Goal: Information Seeking & Learning: Learn about a topic

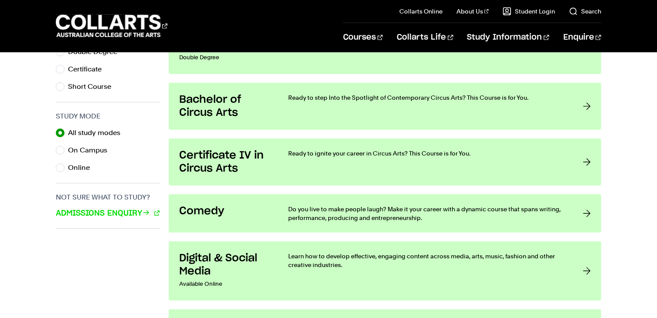
scroll to position [174, 0]
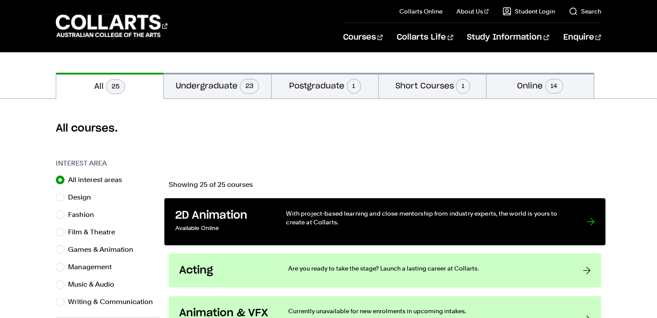
click at [245, 223] on p "Available Online" at bounding box center [221, 228] width 93 height 13
click at [391, 213] on p "With project-based learning and close mentorship from industry experts, the wor…" at bounding box center [428, 218] width 283 height 18
click at [590, 222] on div at bounding box center [591, 222] width 8 height 26
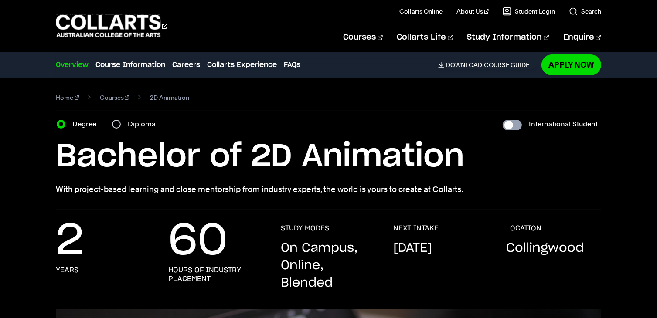
click at [510, 125] on input "International Student" at bounding box center [512, 125] width 19 height 10
checkbox input "true"
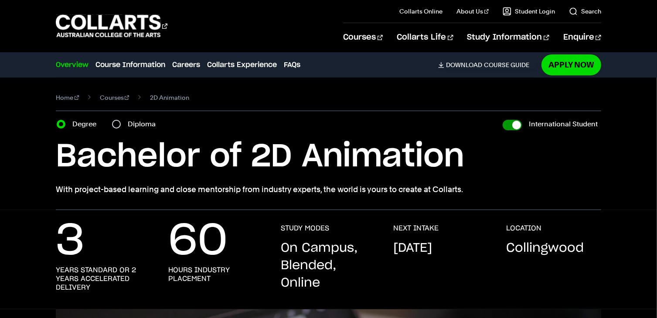
click at [510, 126] on input "International Student" at bounding box center [512, 125] width 19 height 10
checkbox input "false"
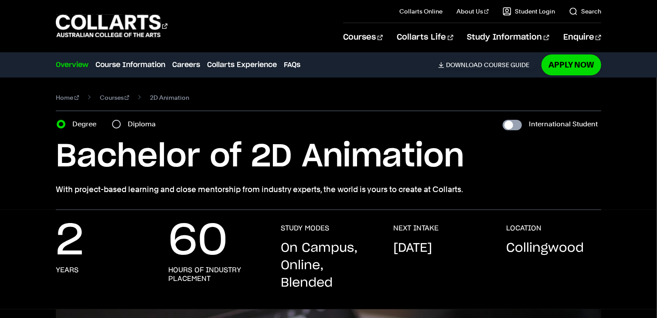
click at [510, 126] on input "International Student" at bounding box center [512, 125] width 19 height 10
checkbox input "true"
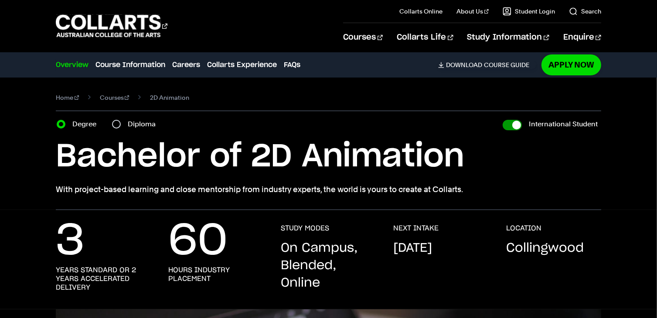
click at [510, 126] on input "International Student" at bounding box center [512, 125] width 19 height 10
checkbox input "false"
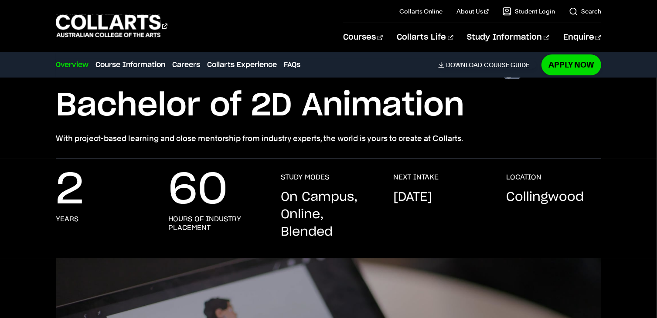
scroll to position [44, 0]
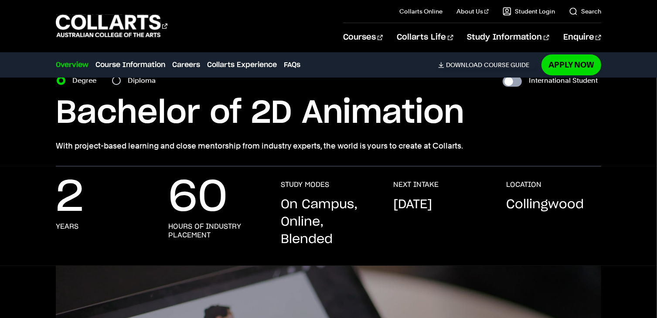
click at [517, 85] on input "International Student" at bounding box center [512, 81] width 19 height 10
checkbox input "true"
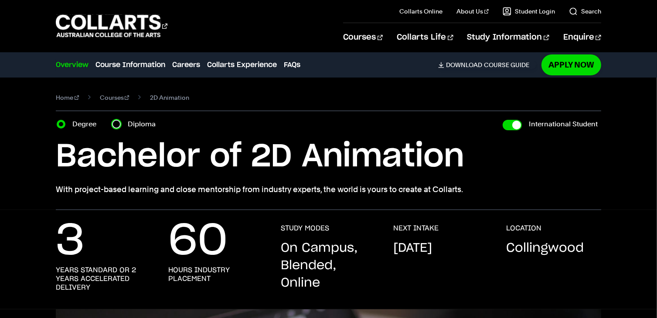
click at [118, 123] on input "Diploma" at bounding box center [116, 124] width 9 height 9
radio input "true"
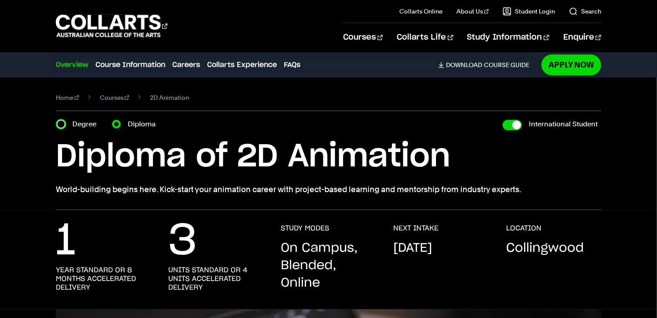
click at [61, 127] on input "Degree" at bounding box center [61, 124] width 9 height 9
radio input "true"
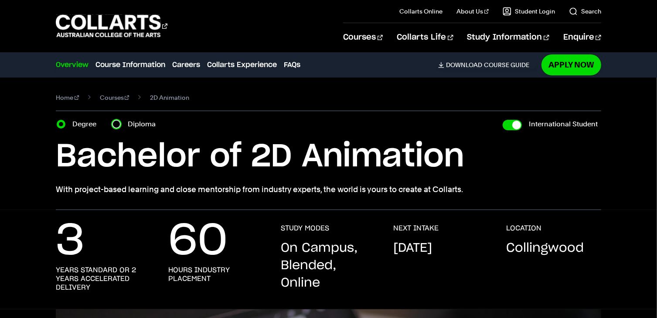
click at [115, 127] on input "Diploma" at bounding box center [116, 124] width 9 height 9
radio input "true"
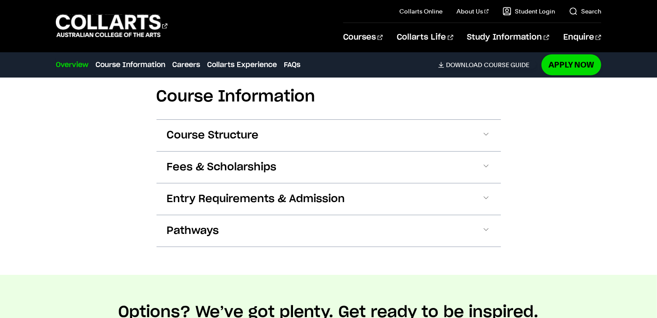
scroll to position [872, 0]
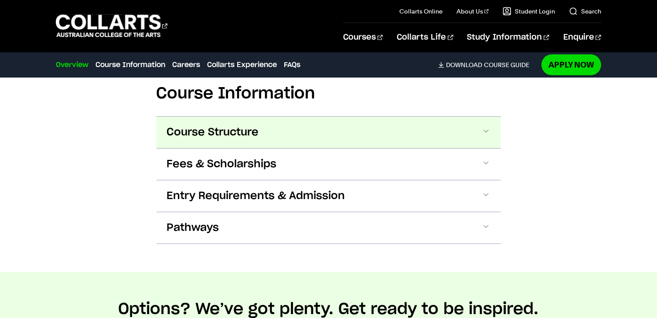
click at [0, 0] on button "Course Structure" at bounding box center [0, 0] width 0 height 0
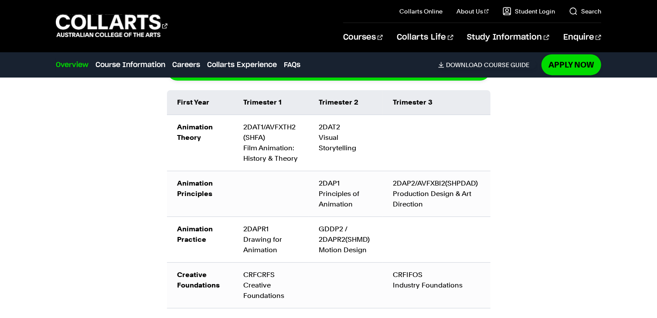
scroll to position [1129, 0]
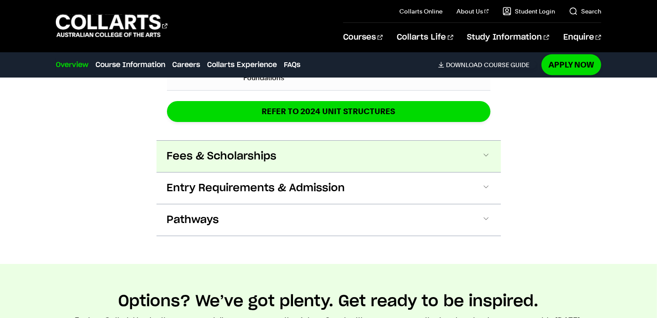
click at [0, 0] on button "Fees & Scholarships" at bounding box center [0, 0] width 0 height 0
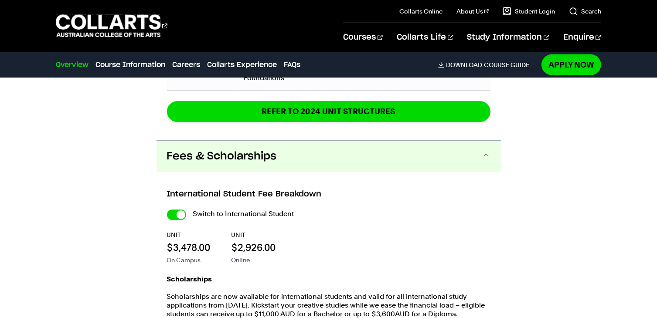
scroll to position [1321, 0]
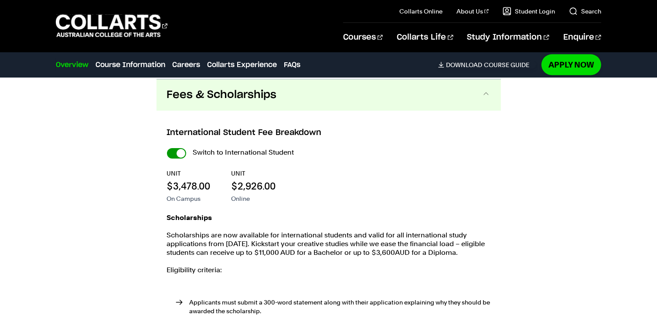
click at [174, 153] on input "International Student" at bounding box center [176, 153] width 19 height 10
checkbox input "false"
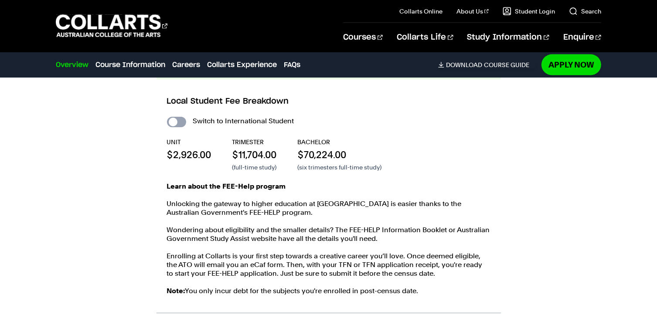
click at [0, 0] on input "International Student" at bounding box center [0, 0] width 0 height 0
checkbox input "true"
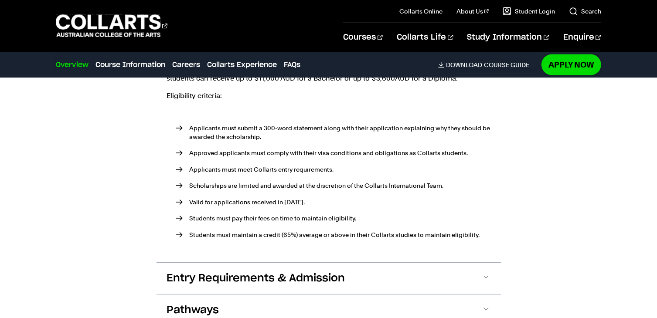
scroll to position [1540, 0]
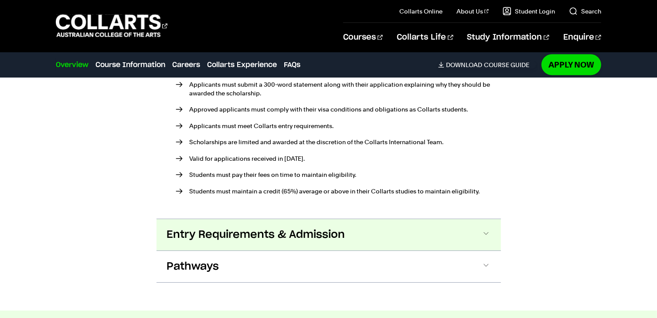
click at [0, 0] on span "Entry Requirements & Admission" at bounding box center [0, 0] width 0 height 0
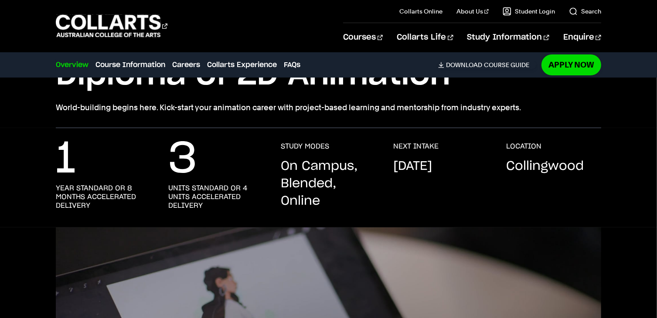
scroll to position [0, 0]
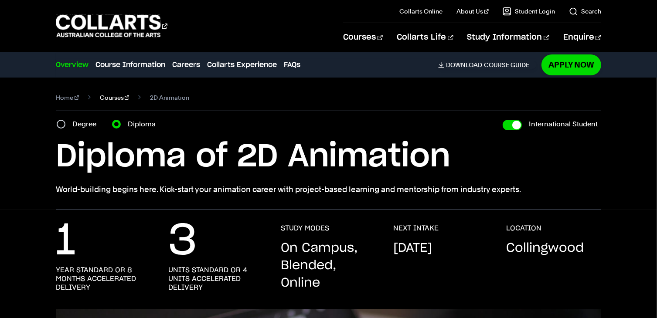
click at [112, 102] on link "Courses" at bounding box center [115, 98] width 30 height 12
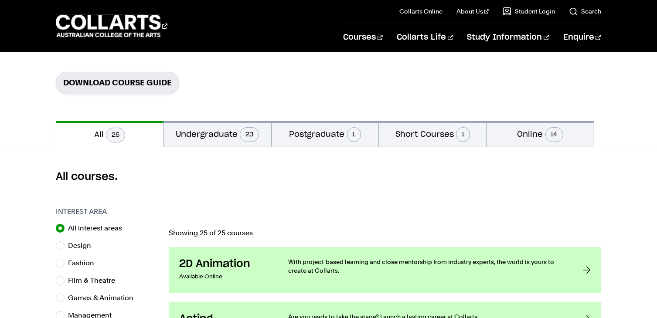
scroll to position [131, 0]
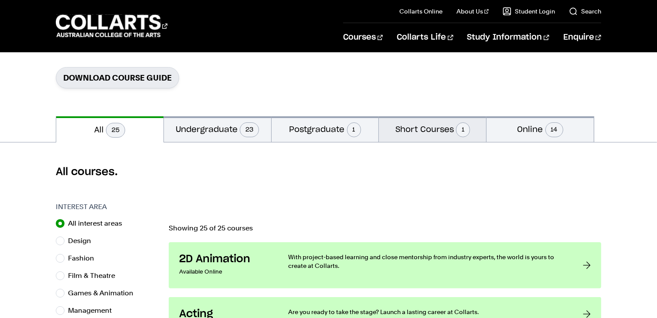
click at [415, 128] on button "Short Courses 1" at bounding box center [432, 129] width 107 height 26
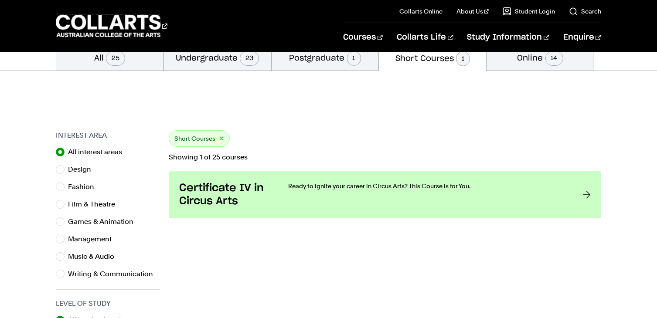
scroll to position [218, 0]
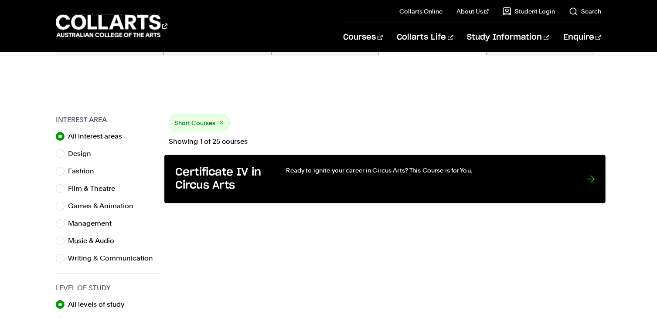
click at [227, 189] on h3 "Certificate IV in Circus Arts" at bounding box center [221, 179] width 93 height 27
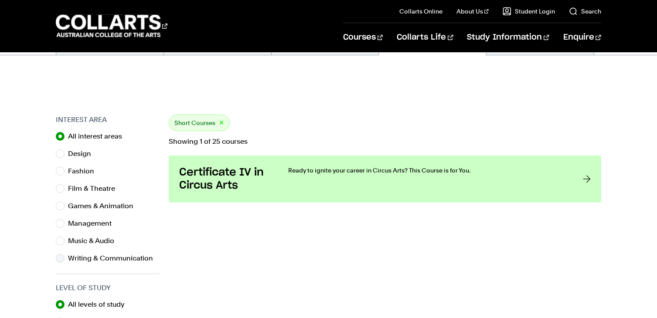
click at [65, 257] on div "Writing & Communication" at bounding box center [108, 259] width 104 height 12
click at [64, 256] on div "Writing & Communication" at bounding box center [108, 259] width 104 height 12
click at [60, 261] on input "Writing & Communication" at bounding box center [60, 258] width 9 height 9
radio input "true"
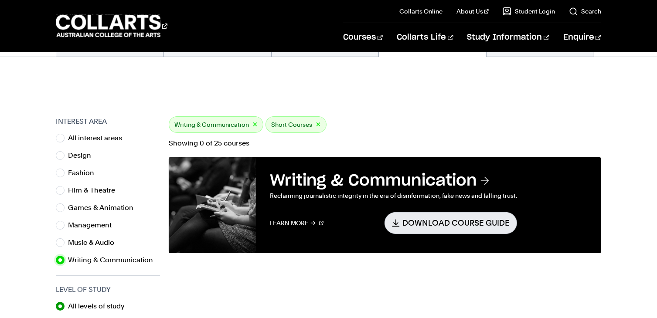
scroll to position [174, 0]
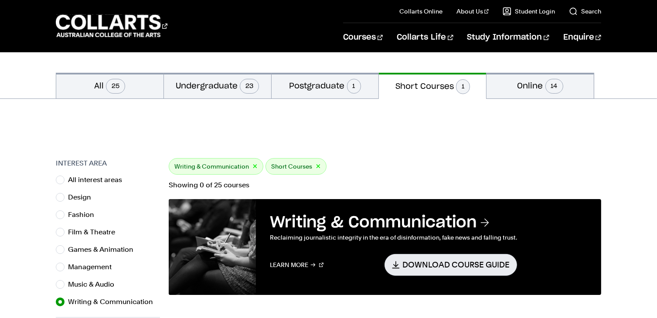
click at [317, 162] on button "×" at bounding box center [318, 167] width 5 height 10
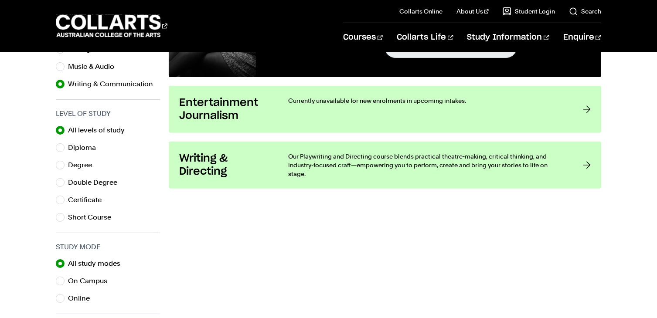
scroll to position [305, 0]
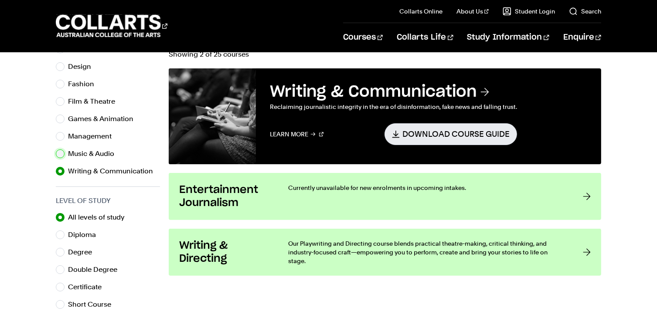
click at [62, 153] on input "Music & Audio" at bounding box center [60, 154] width 9 height 9
radio input "true"
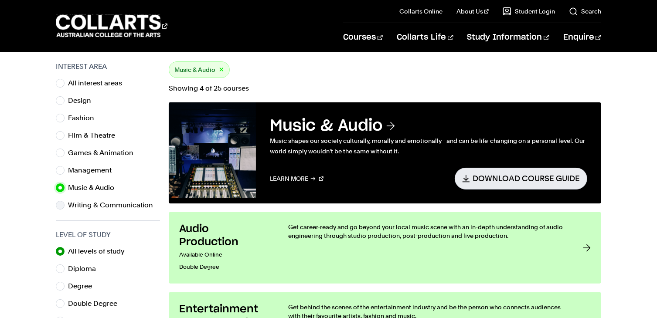
scroll to position [262, 0]
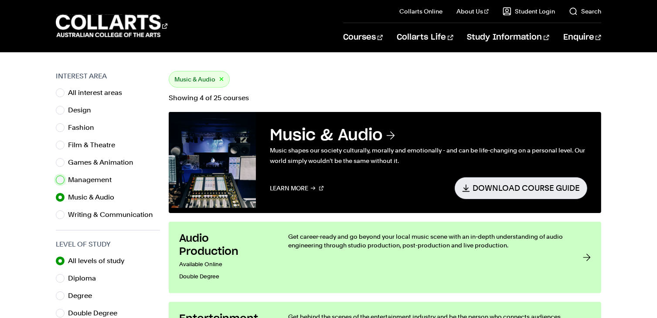
click at [62, 181] on input "Management" at bounding box center [60, 180] width 9 height 9
radio input "true"
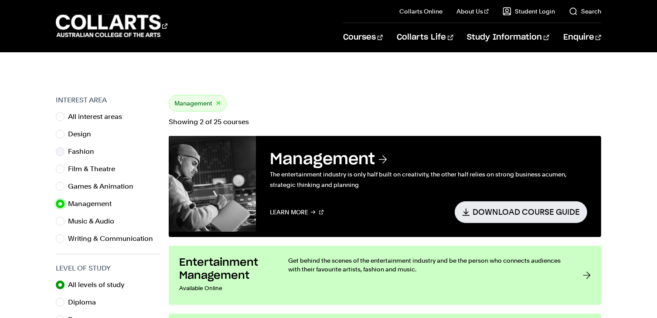
scroll to position [218, 0]
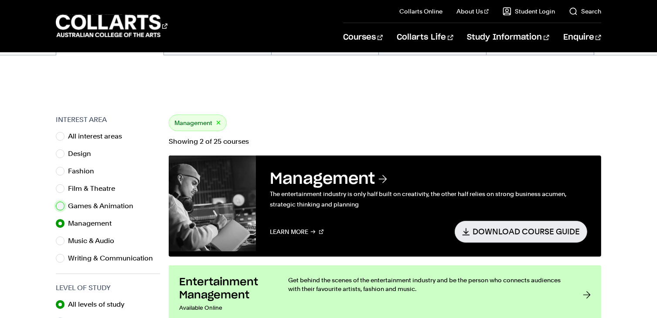
click at [62, 205] on input "Games & Animation" at bounding box center [60, 206] width 9 height 9
radio input "true"
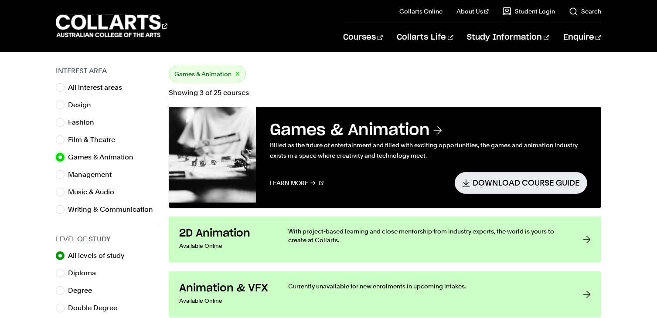
scroll to position [349, 0]
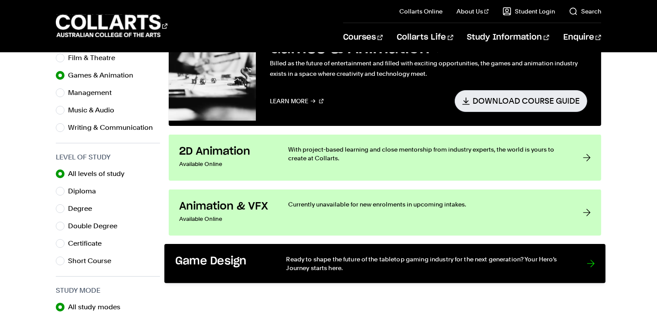
click at [255, 264] on h3 "Game Design" at bounding box center [221, 262] width 93 height 14
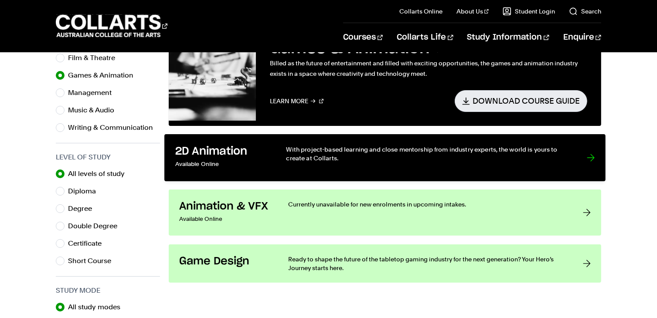
click at [266, 170] on link "2D Animation Available Online With project-based learning and close mentorship …" at bounding box center [384, 157] width 441 height 47
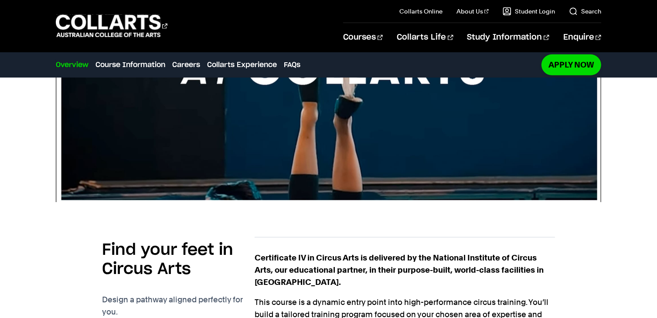
scroll to position [305, 0]
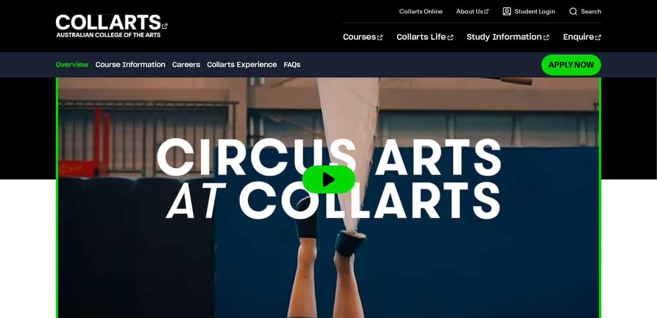
click at [370, 252] on img at bounding box center [329, 180] width 600 height 338
click at [335, 199] on img at bounding box center [329, 180] width 600 height 338
click at [323, 175] on button at bounding box center [328, 180] width 53 height 28
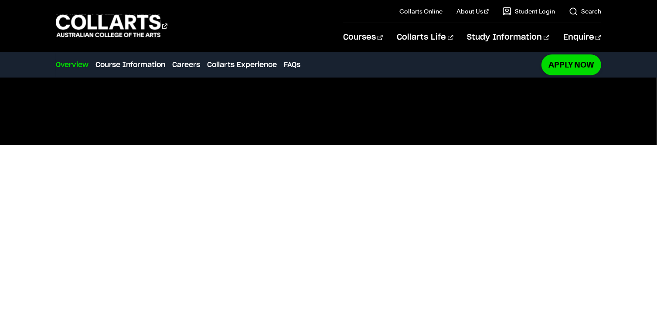
scroll to position [349, 0]
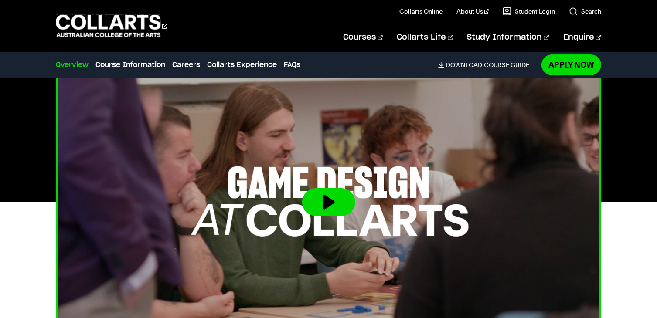
scroll to position [262, 0]
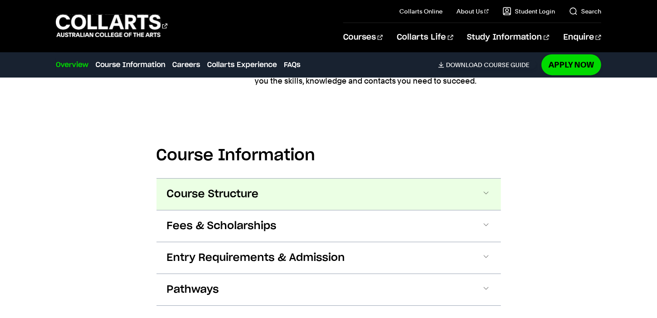
click at [0, 0] on button "Course Structure" at bounding box center [0, 0] width 0 height 0
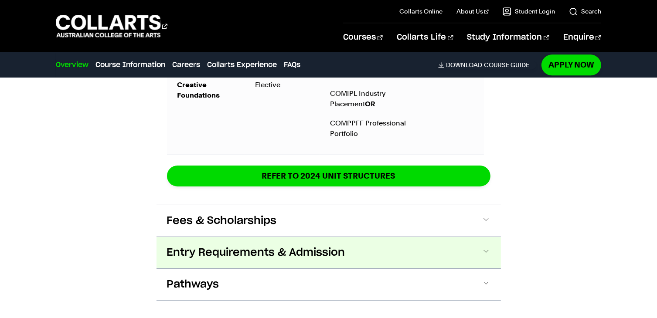
scroll to position [2019, 0]
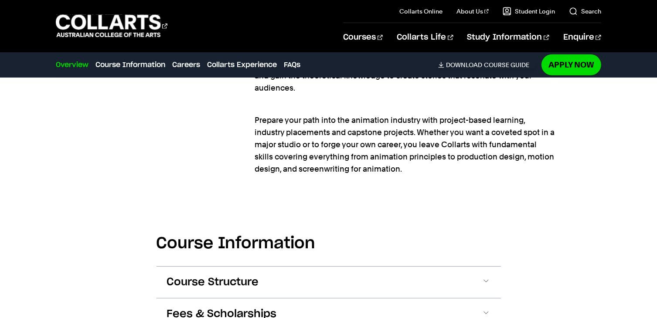
scroll to position [829, 0]
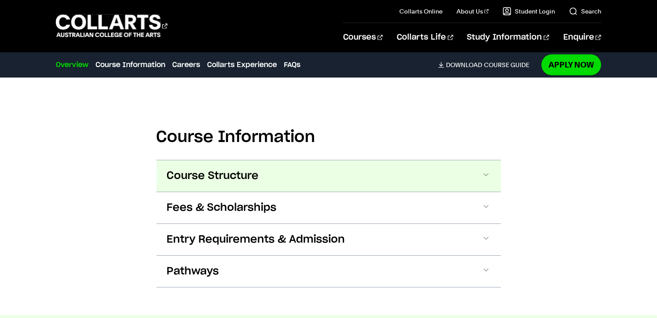
click at [0, 0] on button "Course Structure" at bounding box center [0, 0] width 0 height 0
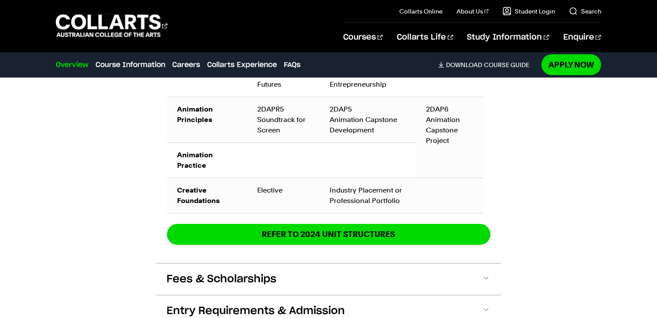
scroll to position [1609, 0]
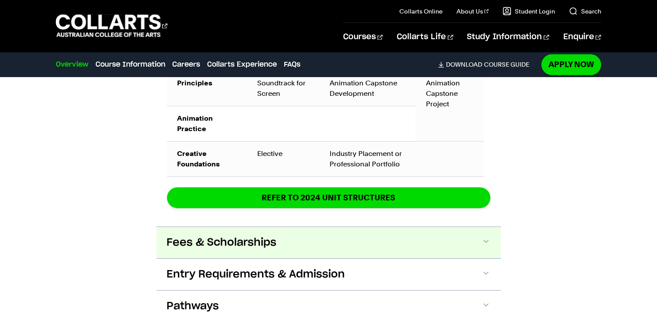
click at [0, 0] on span "Fees & Scholarships" at bounding box center [0, 0] width 0 height 0
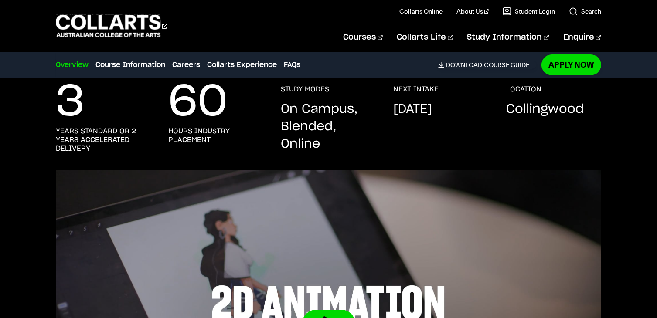
scroll to position [0, 0]
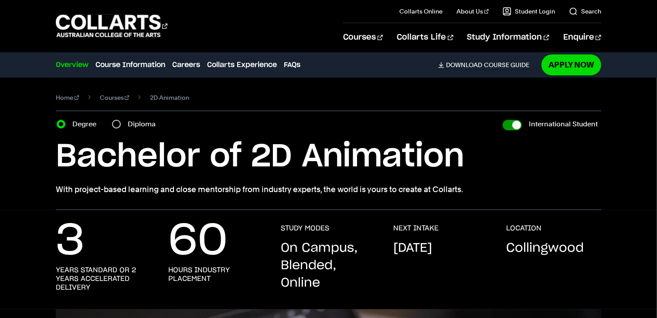
click at [515, 127] on input "International Student" at bounding box center [512, 125] width 19 height 10
checkbox input "false"
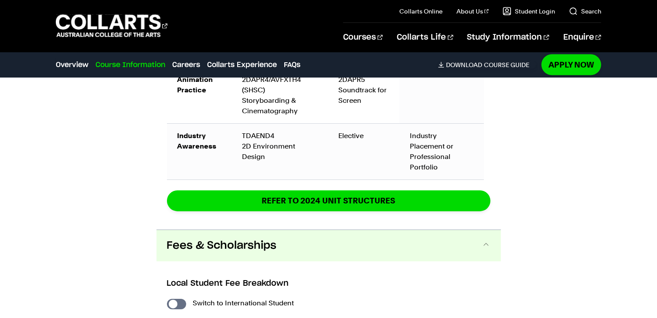
scroll to position [1440, 0]
click at [177, 299] on input "International Student" at bounding box center [176, 304] width 19 height 10
checkbox input "true"
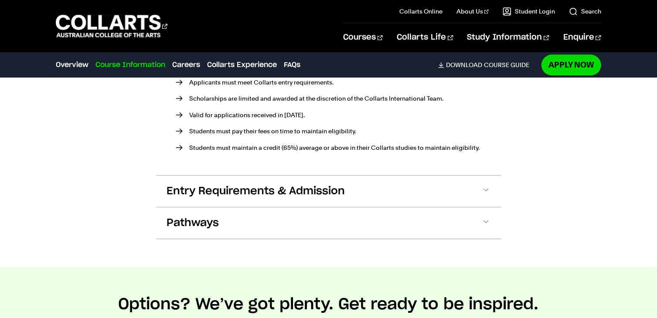
scroll to position [2050, 0]
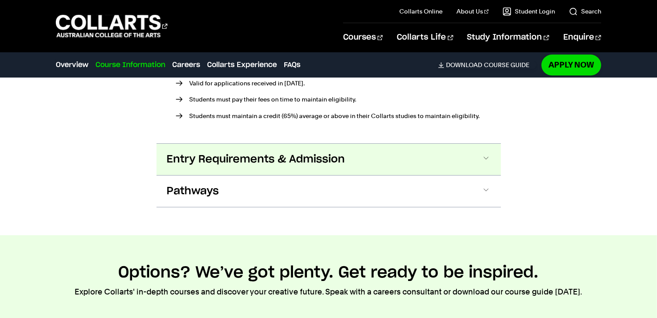
click at [0, 0] on button "Entry Requirements & Admission" at bounding box center [0, 0] width 0 height 0
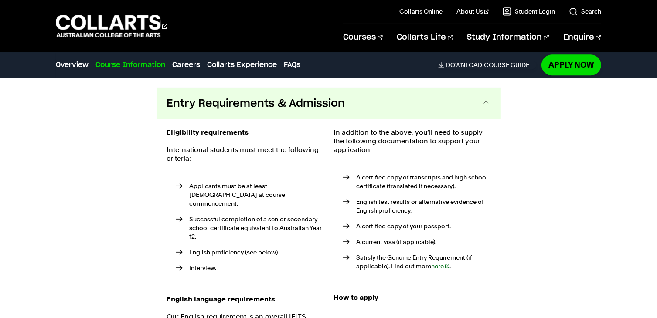
scroll to position [2114, 0]
